Goal: Navigation & Orientation: Find specific page/section

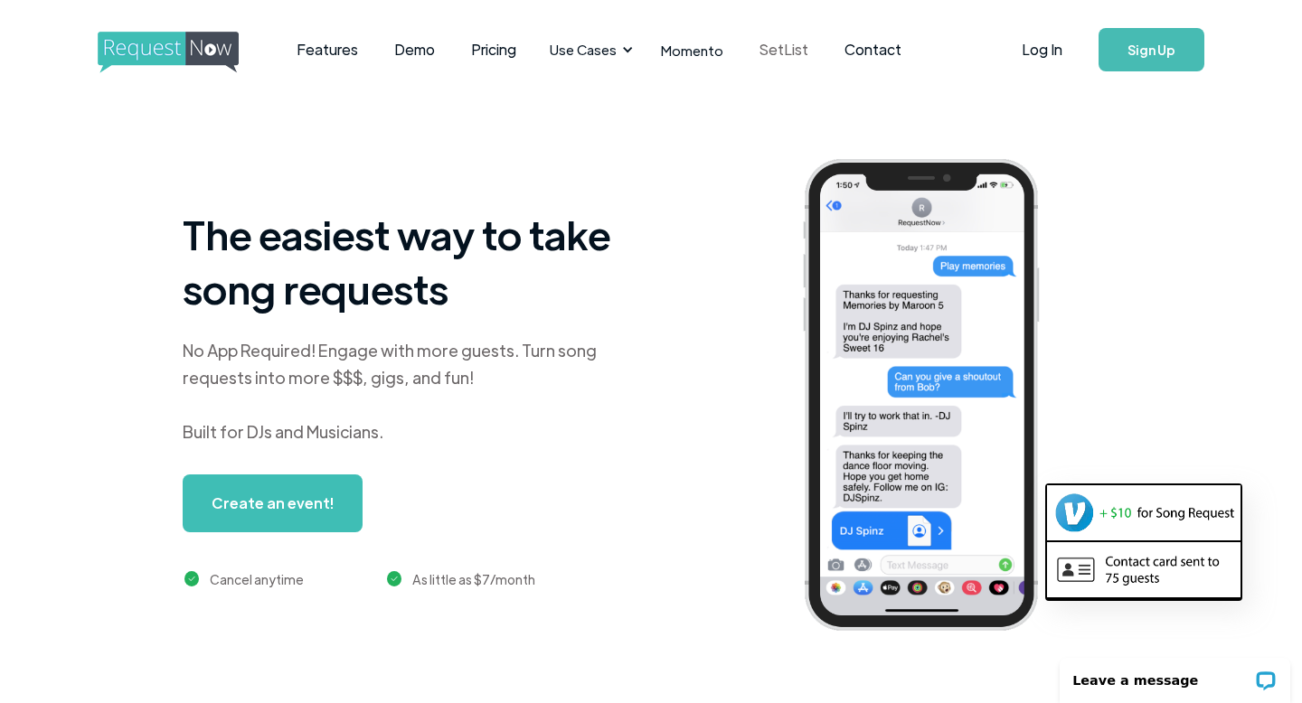
click at [779, 60] on link "SetList" at bounding box center [783, 50] width 85 height 56
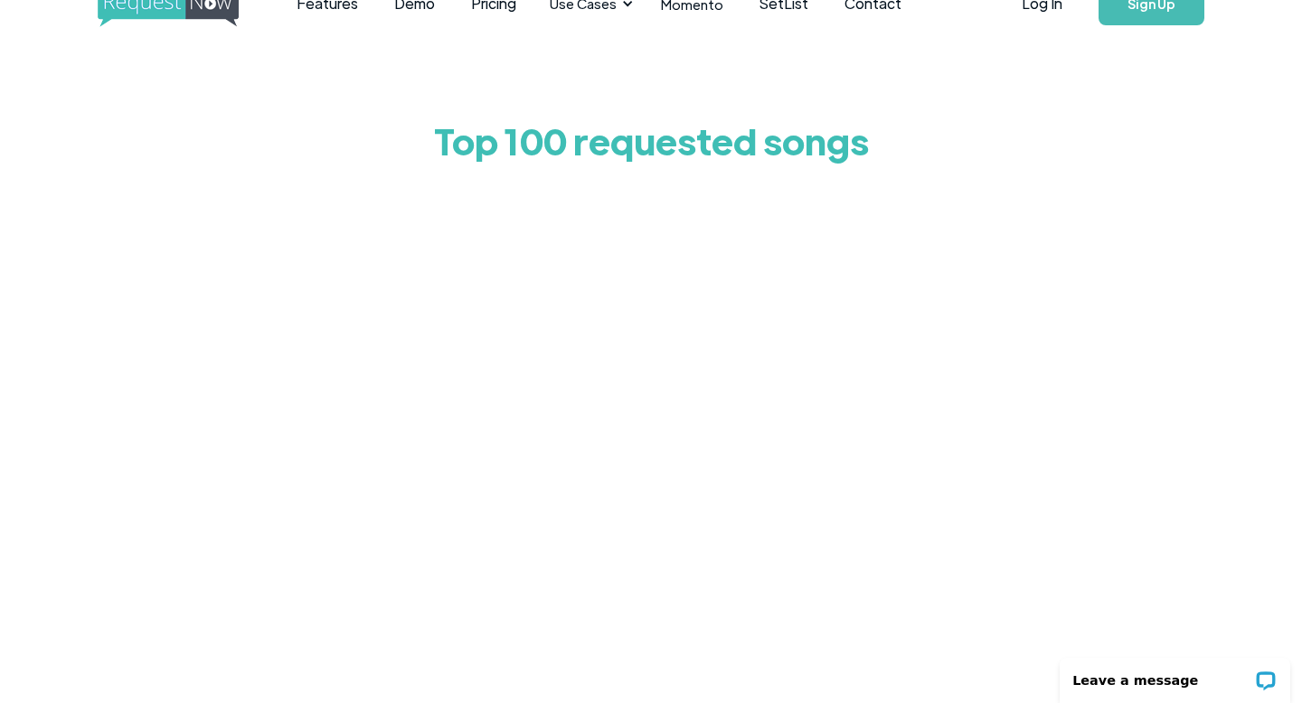
scroll to position [61, 0]
